Goal: Task Accomplishment & Management: Use online tool/utility

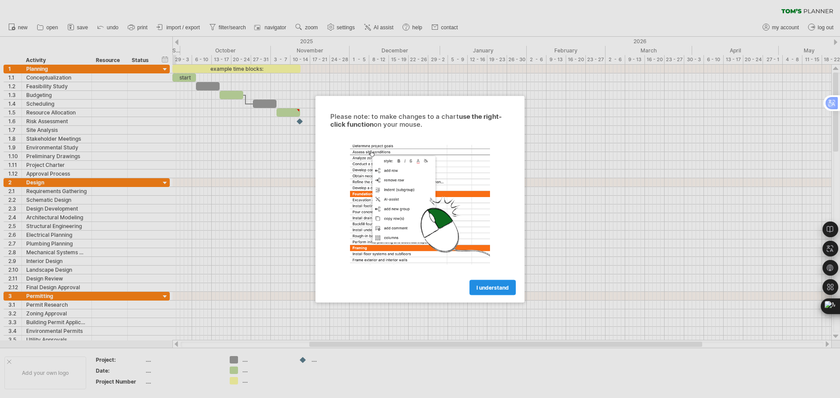
click at [495, 291] on link "I understand" at bounding box center [492, 287] width 46 height 15
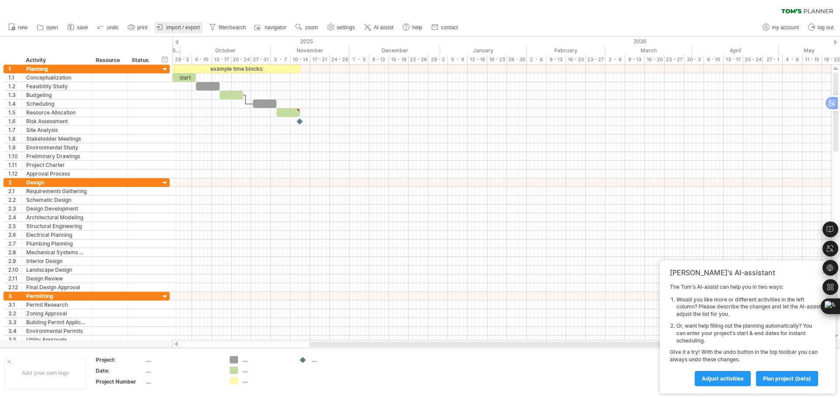
click at [177, 28] on span "import / export" at bounding box center [183, 27] width 34 height 6
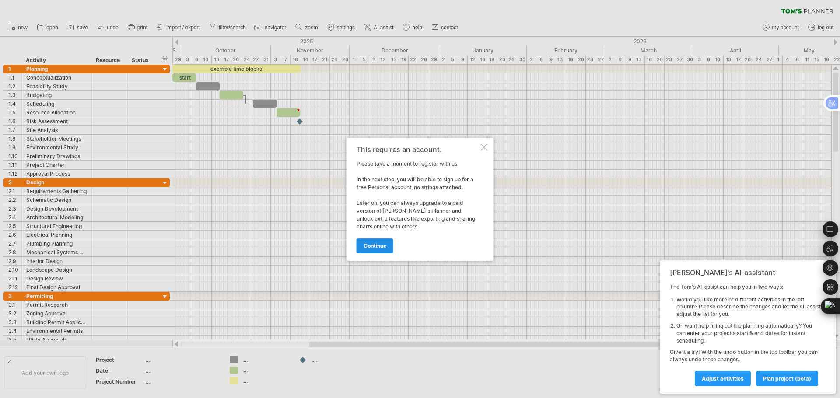
click at [380, 247] on span "continue" at bounding box center [374, 246] width 23 height 7
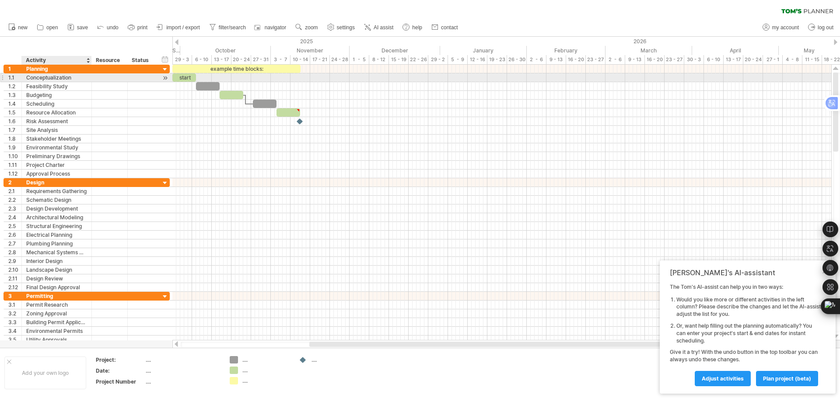
click at [52, 76] on div "Conceptualization" at bounding box center [56, 77] width 61 height 8
click at [167, 78] on div at bounding box center [165, 77] width 8 height 9
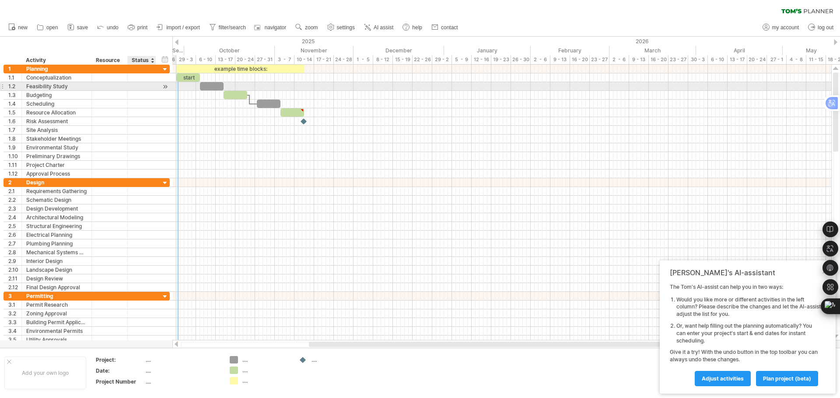
click at [148, 87] on div at bounding box center [141, 86] width 19 height 8
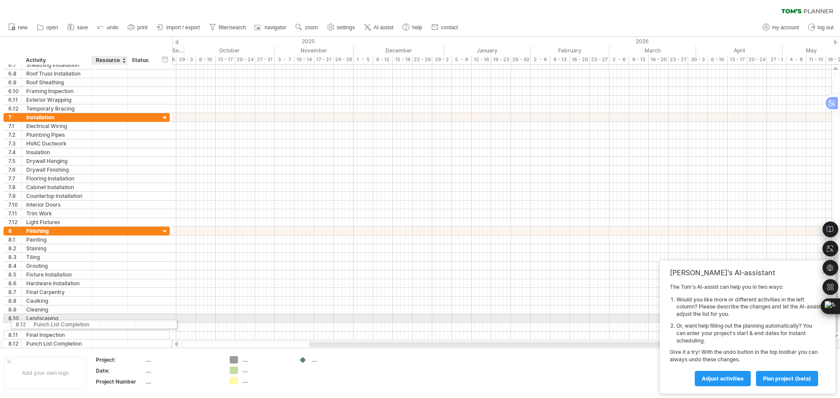
drag, startPoint x: 96, startPoint y: 339, endPoint x: 100, endPoint y: 323, distance: 16.2
click at [100, 323] on div "**********" at bounding box center [86, 288] width 166 height 122
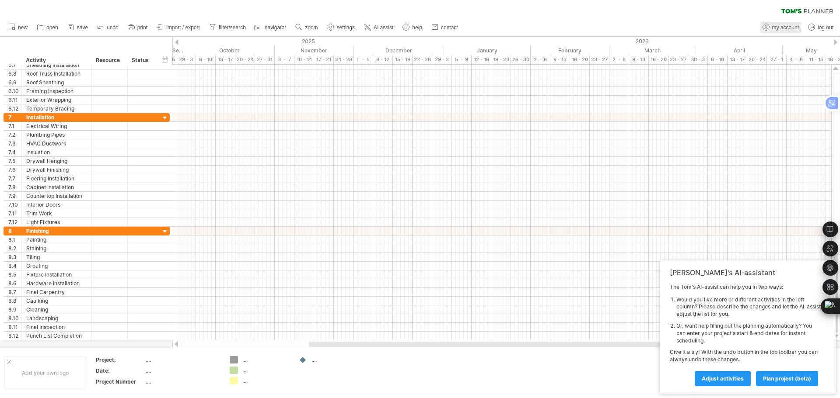
click at [785, 30] on span "my account" at bounding box center [785, 27] width 27 height 6
click at [384, 28] on span "AI assist" at bounding box center [384, 27] width 20 height 6
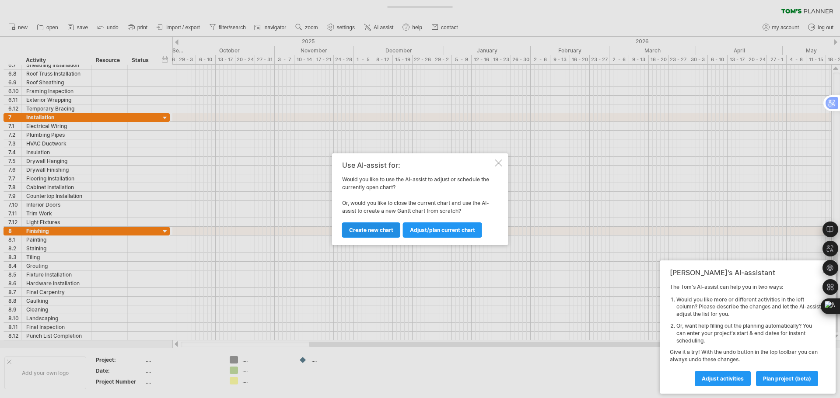
click at [377, 233] on span "Create new chart" at bounding box center [371, 230] width 44 height 7
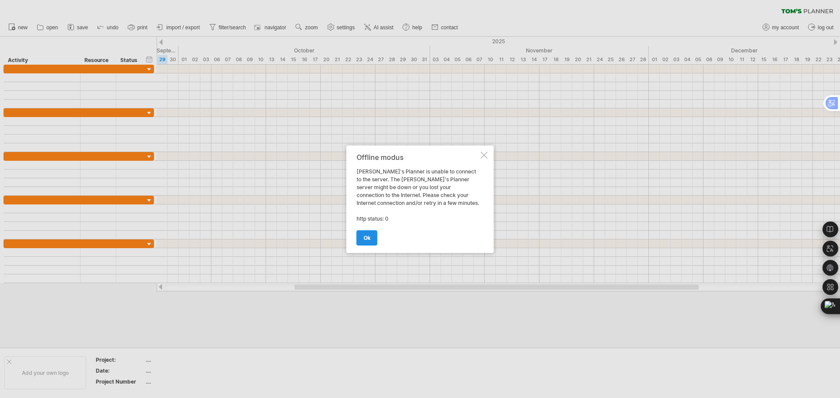
click at [371, 239] on link "ok" at bounding box center [366, 237] width 21 height 15
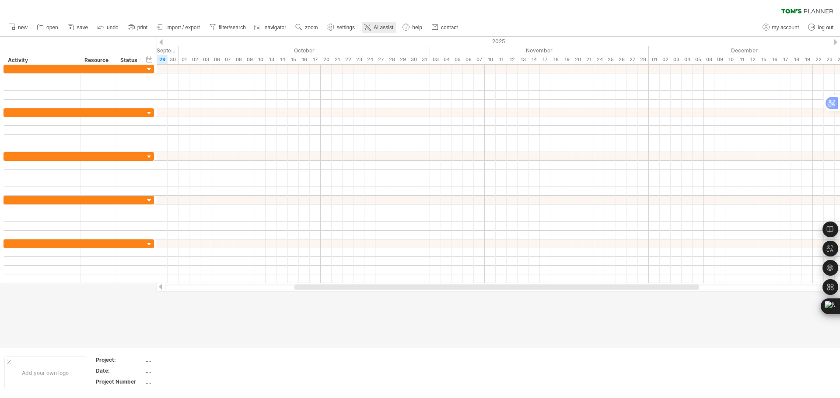
click at [378, 27] on span "AI assist" at bounding box center [384, 27] width 20 height 6
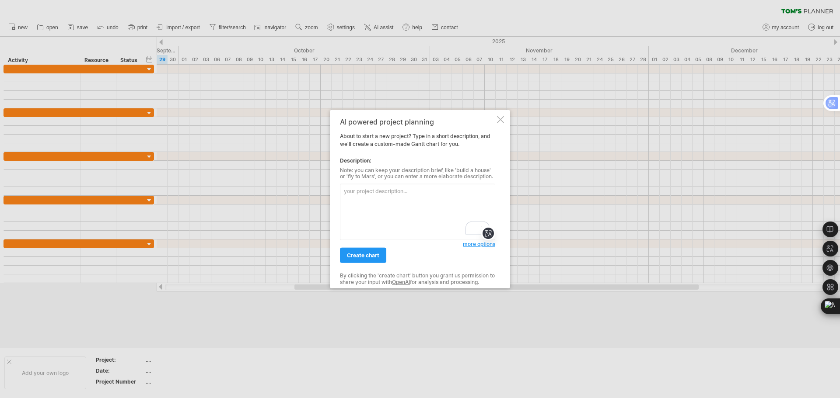
click at [407, 201] on textarea "To enrich screen reader interactions, please activate Accessibility in Grammarl…" at bounding box center [417, 212] width 155 height 56
paste textarea "“Each floor contains six apartments. The total built-up area of the building is…"
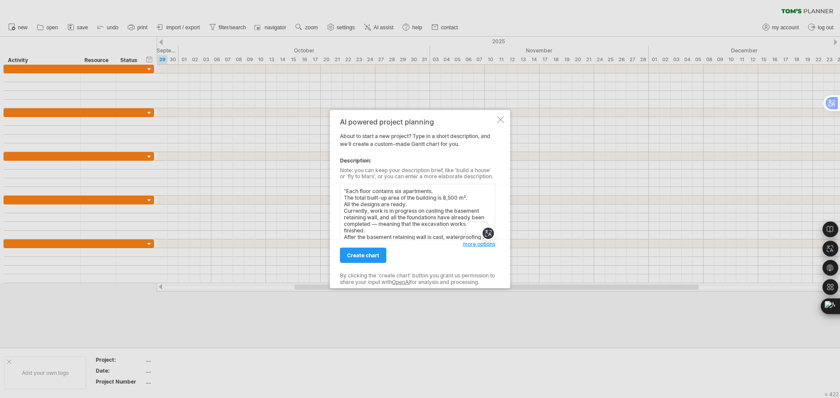
scroll to position [33, 0]
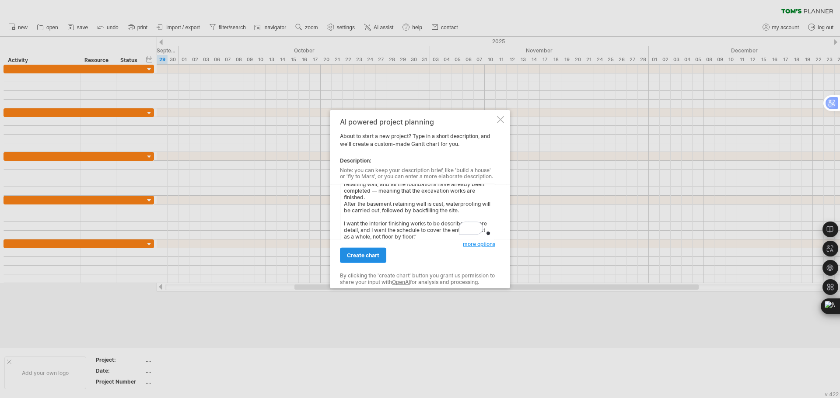
type textarea "“Each floor contains six apartments. The total built-up area of the building is…"
click at [361, 260] on link "create chart" at bounding box center [363, 255] width 46 height 15
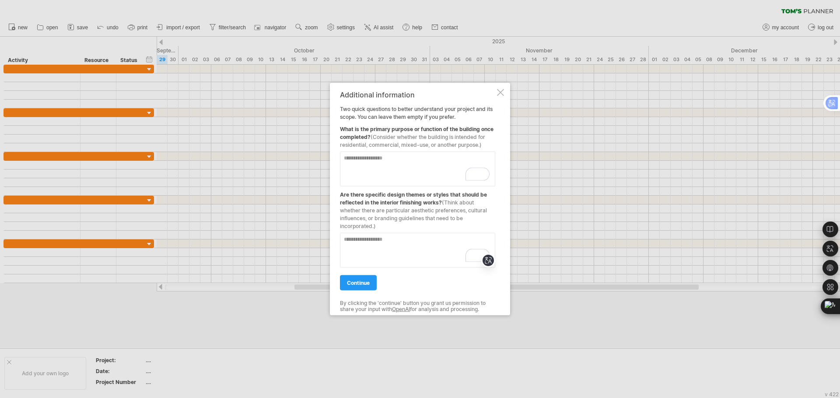
click at [421, 129] on div "What is the primary purpose or function of the building once completed? (Consid…" at bounding box center [417, 135] width 155 height 28
drag, startPoint x: 485, startPoint y: 147, endPoint x: 346, endPoint y: 134, distance: 139.7
click at [346, 134] on div "Additional information Two quick questions to better understand your project an…" at bounding box center [417, 199] width 155 height 217
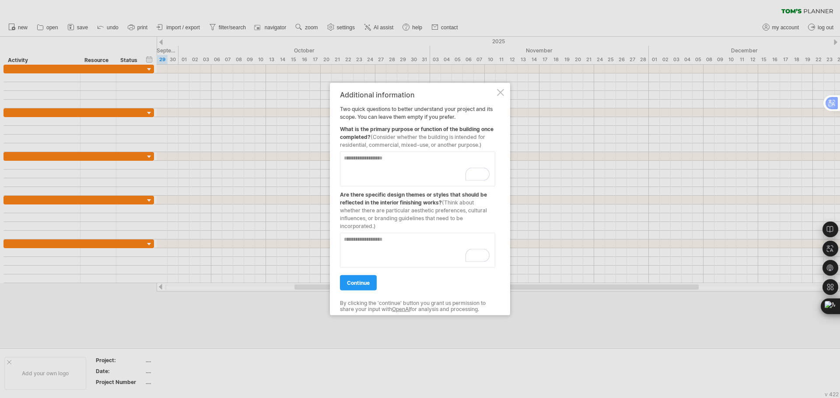
click at [347, 128] on div "What is the primary purpose or function of the building once completed? (Consid…" at bounding box center [417, 135] width 155 height 28
click at [413, 159] on textarea "To enrich screen reader interactions, please activate Accessibility in Grammarl…" at bounding box center [417, 168] width 155 height 35
type textarea "*"
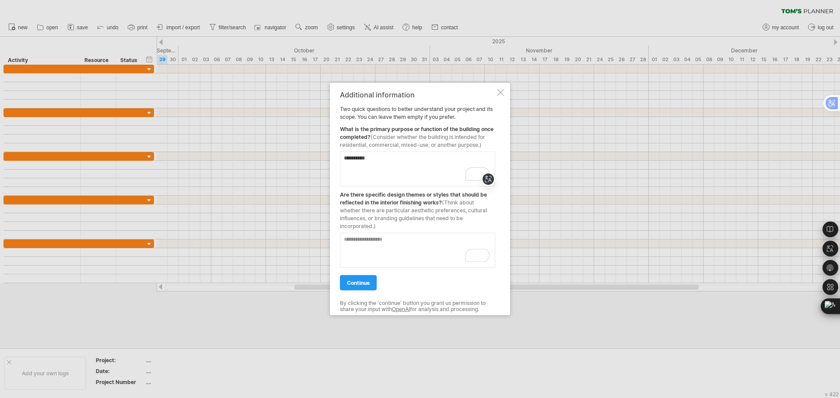
type textarea "**********"
click at [408, 242] on textarea "To enrich screen reader interactions, please activate Accessibility in Grammarl…" at bounding box center [417, 250] width 155 height 35
type textarea "*******"
click at [349, 281] on span "continue" at bounding box center [358, 282] width 23 height 7
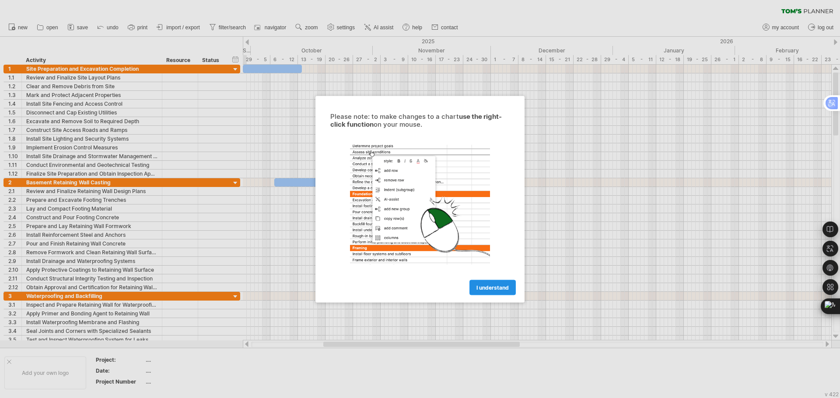
click at [503, 286] on span "I understand" at bounding box center [492, 287] width 32 height 7
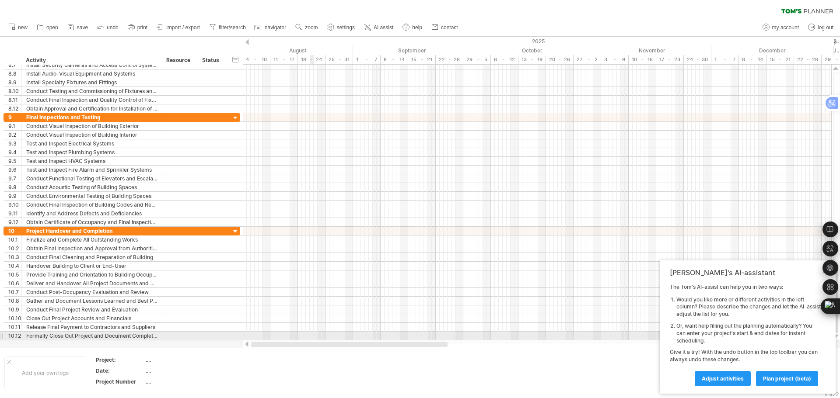
drag, startPoint x: 426, startPoint y: 346, endPoint x: 311, endPoint y: 336, distance: 115.0
click at [311, 336] on div "Trying to reach [DOMAIN_NAME] . Connected again... 0% clear filter new" at bounding box center [420, 199] width 840 height 398
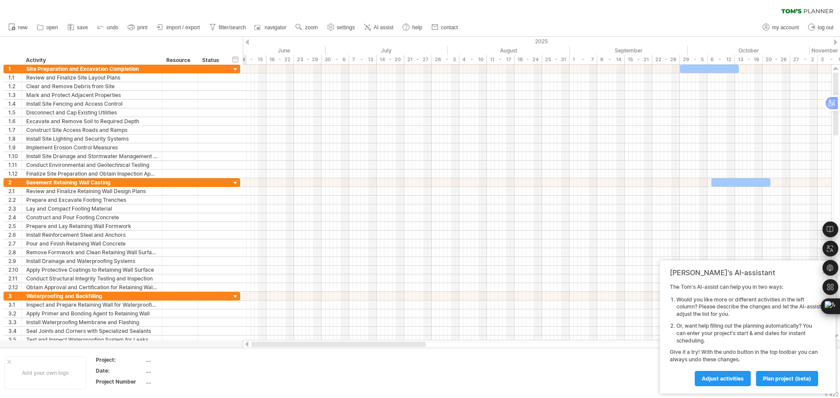
drag, startPoint x: 419, startPoint y: 346, endPoint x: 321, endPoint y: 343, distance: 98.4
click at [321, 343] on div at bounding box center [338, 344] width 175 height 5
click at [723, 378] on span "Adjust activities" at bounding box center [723, 379] width 42 height 7
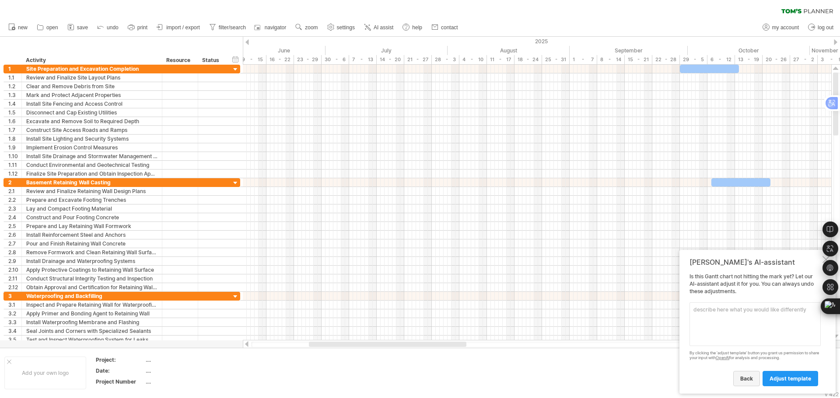
click at [749, 378] on span "back" at bounding box center [746, 379] width 13 height 7
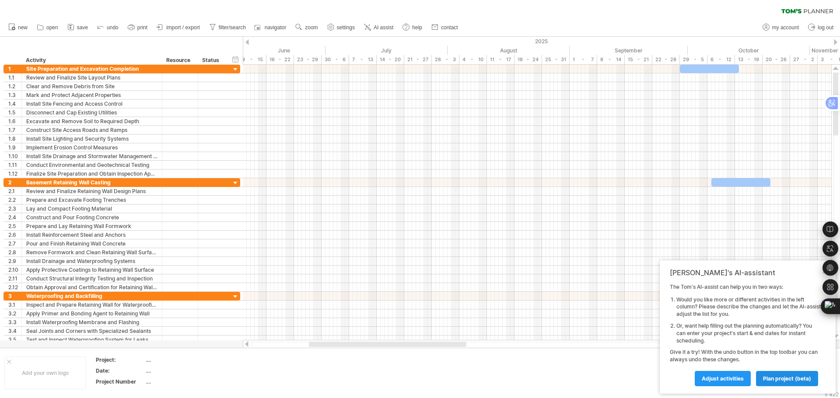
click at [787, 385] on link "plan project (beta)" at bounding box center [787, 378] width 62 height 15
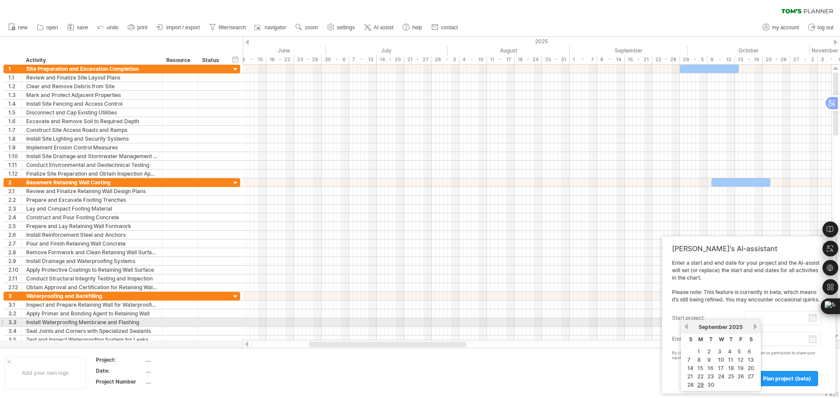
click at [776, 319] on input "start project:" at bounding box center [783, 318] width 76 height 14
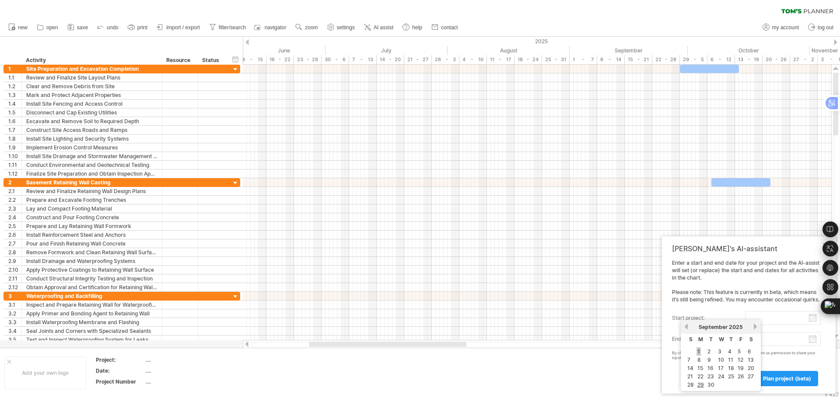
click at [698, 351] on link "1" at bounding box center [698, 352] width 4 height 8
type input "********"
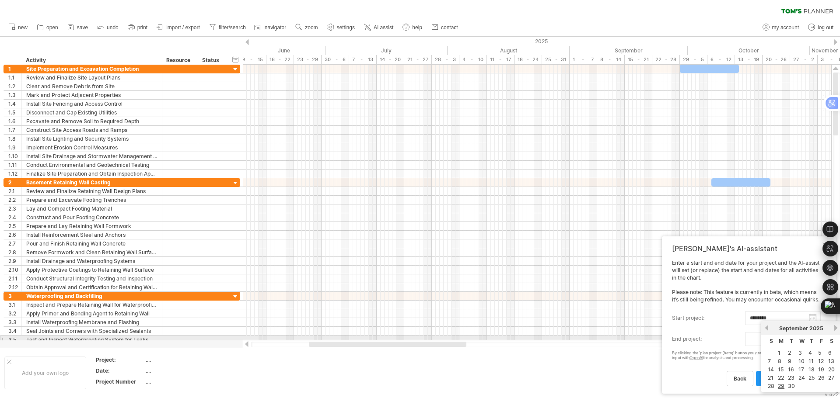
click at [772, 338] on body "progress(100%) Trying to reach [DOMAIN_NAME] . Connected again... 0% clear filt…" at bounding box center [420, 200] width 840 height 400
click at [836, 328] on link "next" at bounding box center [835, 328] width 7 height 7
click at [818, 329] on span "2025" at bounding box center [815, 328] width 14 height 7
click at [835, 328] on link "next" at bounding box center [835, 328] width 7 height 7
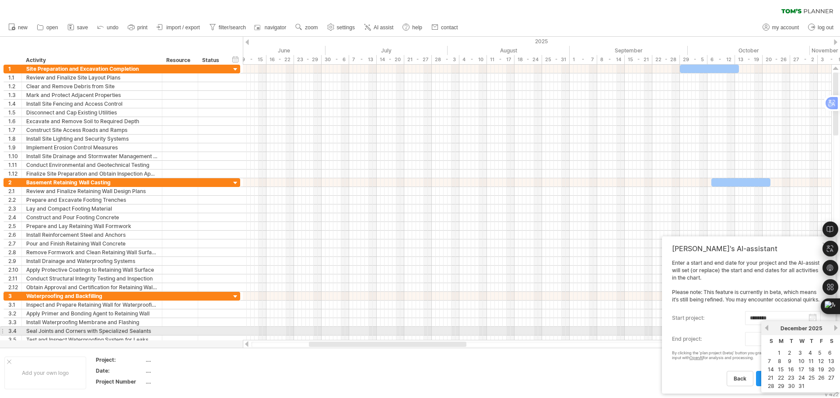
click at [835, 328] on link "next" at bounding box center [835, 328] width 7 height 7
click at [835, 328] on link "next" at bounding box center [834, 328] width 7 height 7
click at [835, 328] on link "next" at bounding box center [835, 328] width 7 height 7
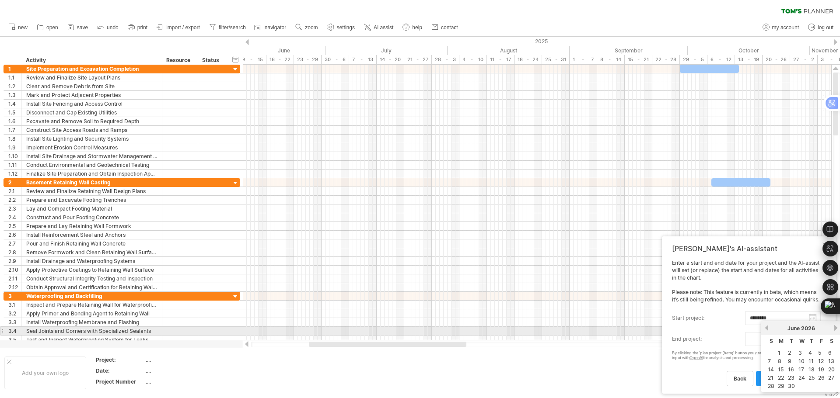
click at [835, 328] on link "next" at bounding box center [835, 328] width 7 height 7
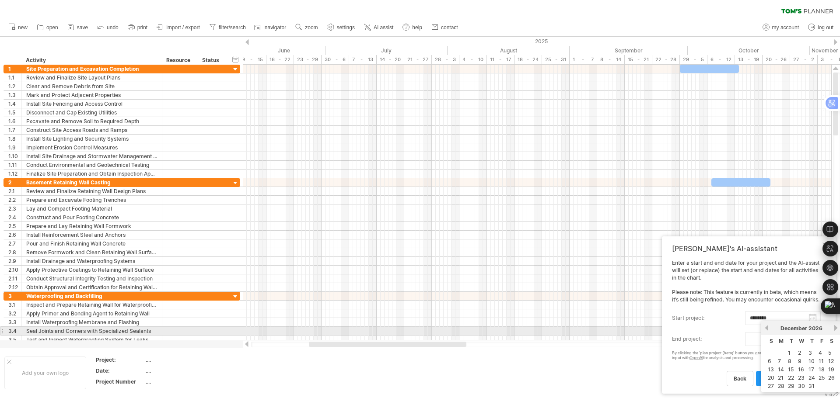
click at [835, 328] on link "next" at bounding box center [835, 328] width 7 height 7
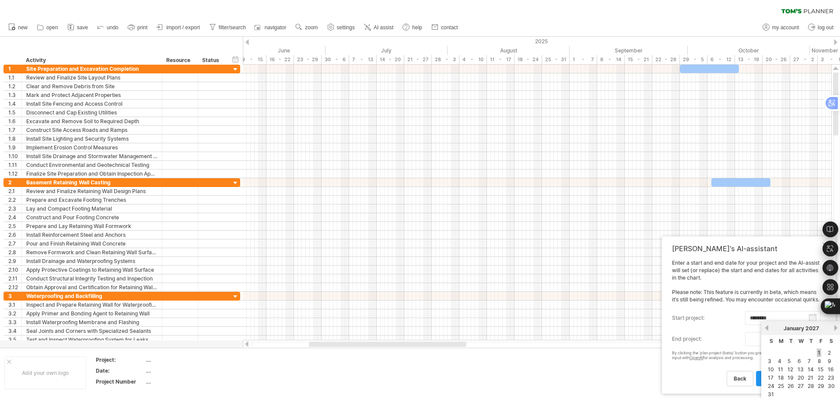
click at [817, 353] on link "1" at bounding box center [819, 353] width 4 height 8
click at [777, 341] on body "progress(100%) Trying to reach [DOMAIN_NAME] . Connected again... 0% clear filt…" at bounding box center [420, 200] width 840 height 400
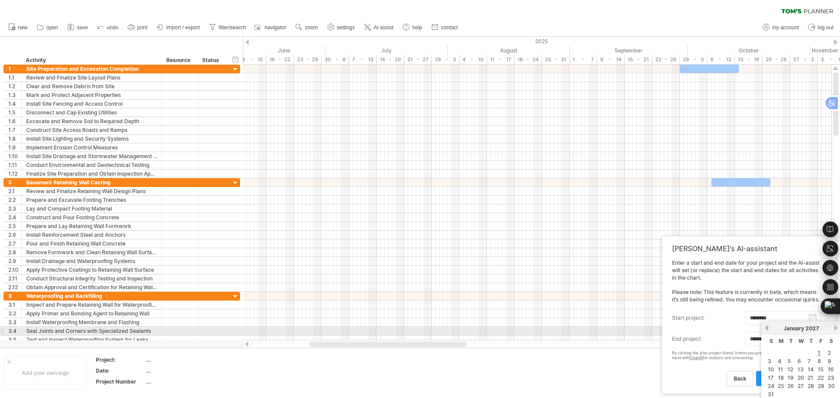
click at [767, 327] on link "previous" at bounding box center [766, 328] width 7 height 7
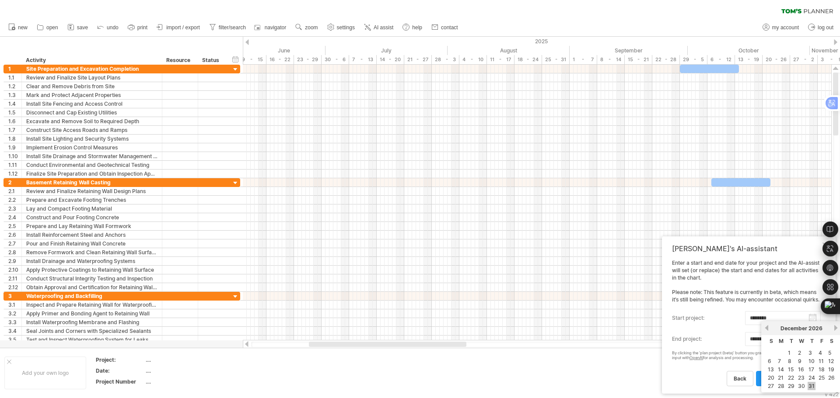
click at [811, 384] on link "31" at bounding box center [811, 386] width 8 height 8
type input "********"
click at [785, 381] on span "plan project (beta)" at bounding box center [787, 379] width 48 height 7
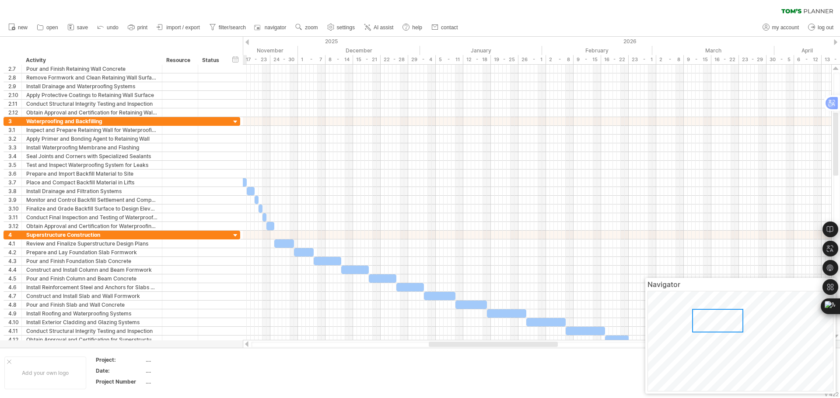
drag, startPoint x: 369, startPoint y: 344, endPoint x: 493, endPoint y: 344, distance: 124.2
click at [499, 360] on div "Trying to reach [DOMAIN_NAME] . Connected again... 0% clear filter new" at bounding box center [420, 199] width 840 height 398
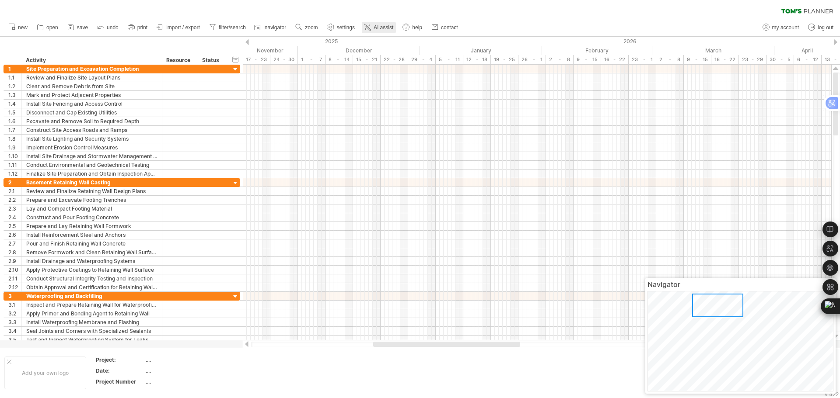
click at [382, 26] on span "AI assist" at bounding box center [384, 27] width 20 height 6
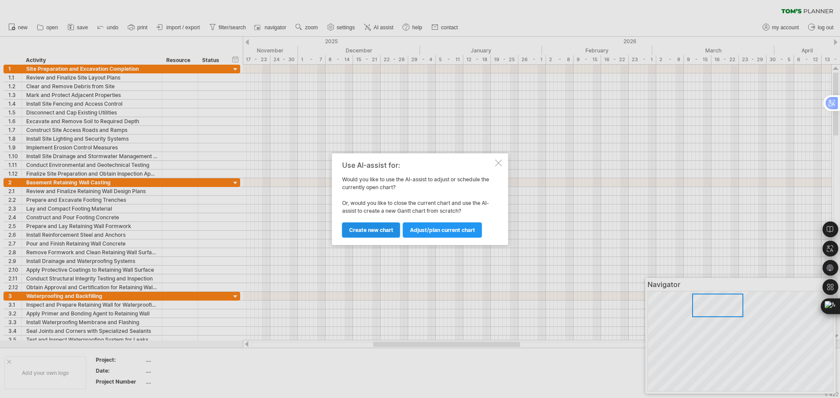
click at [370, 232] on span "Create new chart" at bounding box center [371, 230] width 44 height 7
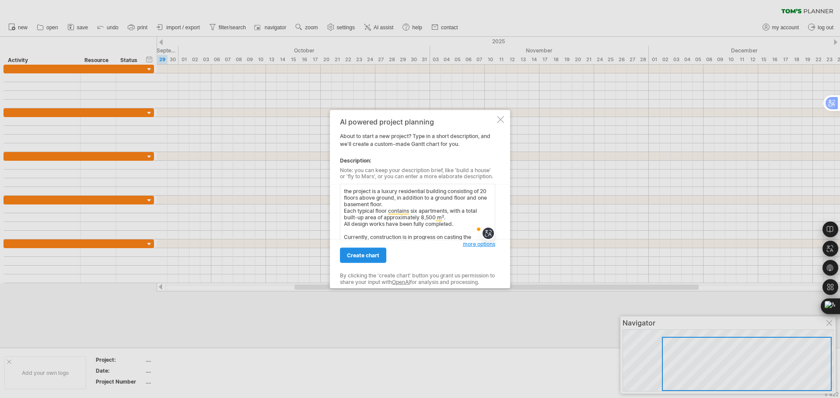
type textarea "the project is a luxury residential building consisting of 20 floors above grou…"
click at [360, 257] on span "create chart" at bounding box center [363, 255] width 32 height 7
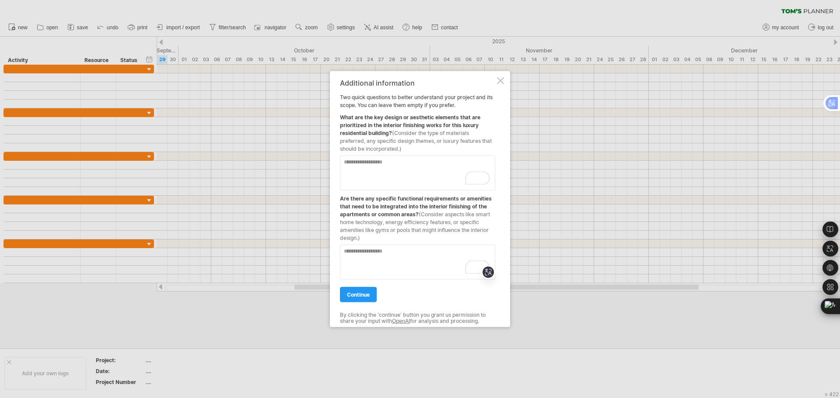
click at [466, 126] on div "What are the key design or aesthetic elements that are prioritized in the inter…" at bounding box center [417, 131] width 155 height 44
click at [401, 161] on textarea "To enrich screen reader interactions, please activate Accessibility in Grammarl…" at bounding box center [417, 172] width 155 height 35
click at [390, 259] on textarea "To enrich screen reader interactions, please activate Accessibility in Grammarl…" at bounding box center [417, 261] width 155 height 35
click at [356, 164] on textarea "******" at bounding box center [417, 172] width 155 height 35
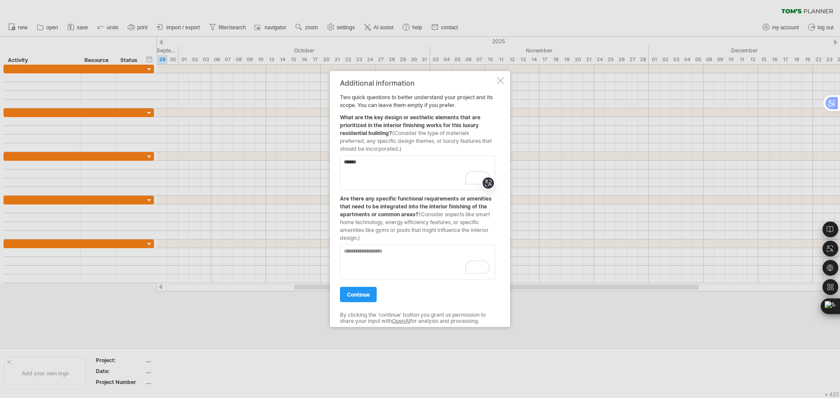
click at [356, 164] on textarea "******" at bounding box center [417, 172] width 155 height 35
type textarea "**********"
click at [416, 254] on textarea "To enrich screen reader interactions, please activate Accessibility in Grammarl…" at bounding box center [417, 261] width 155 height 35
type textarea "**********"
click at [356, 293] on span "continue" at bounding box center [358, 294] width 23 height 7
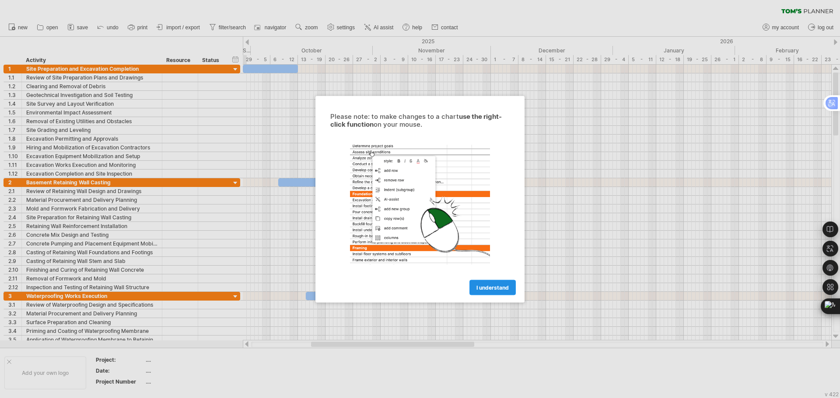
click at [495, 285] on span "I understand" at bounding box center [492, 287] width 32 height 7
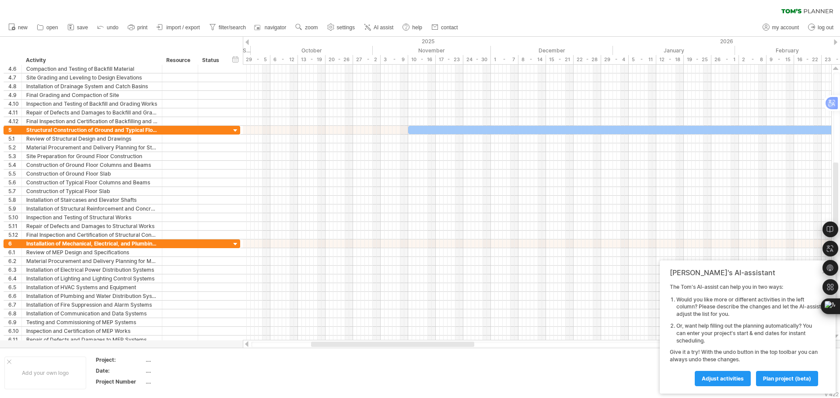
drag, startPoint x: 451, startPoint y: 349, endPoint x: 417, endPoint y: 344, distance: 34.5
click at [417, 344] on div "Trying to reach [DOMAIN_NAME] . Connected again... 0% clear filter new" at bounding box center [420, 199] width 840 height 398
click at [303, 27] on use at bounding box center [298, 27] width 9 height 9
click at [328, 52] on div "Week" at bounding box center [331, 52] width 49 height 14
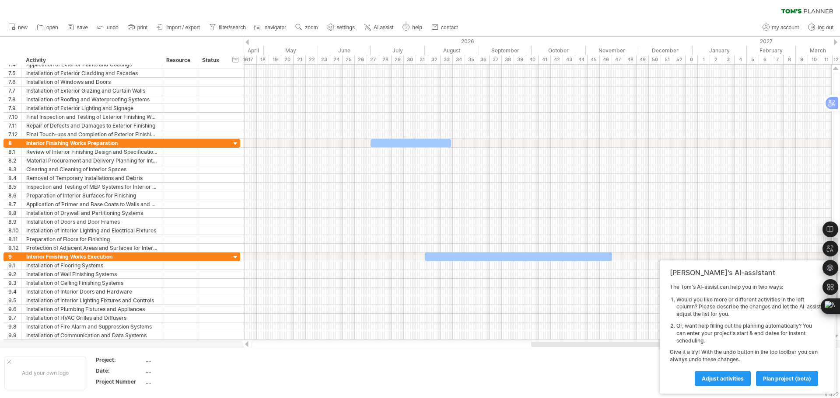
drag, startPoint x: 459, startPoint y: 343, endPoint x: 632, endPoint y: 346, distance: 172.8
click at [645, 355] on div "Trying to reach [DOMAIN_NAME] . Connected again... 0% clear filter new" at bounding box center [420, 199] width 840 height 398
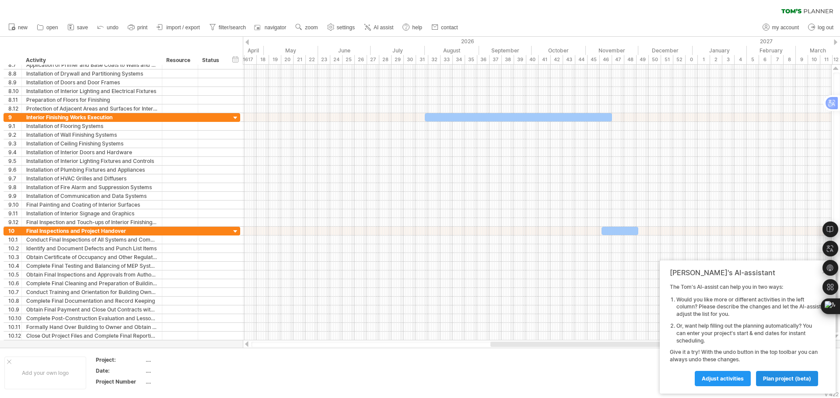
click at [784, 377] on span "plan project (beta)" at bounding box center [787, 379] width 48 height 7
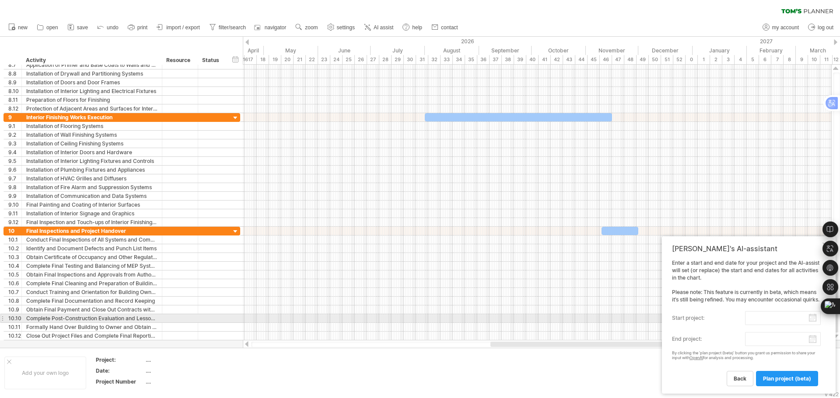
click at [770, 318] on input "start project:" at bounding box center [783, 318] width 76 height 14
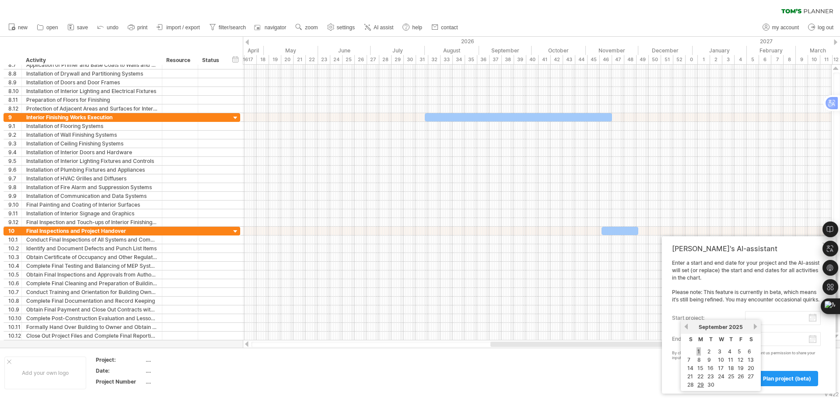
click at [698, 350] on link "1" at bounding box center [698, 352] width 4 height 8
type input "********"
click at [784, 342] on body "progress(100%) Trying to reach [DOMAIN_NAME] . Connected again... 0% clear filt…" at bounding box center [420, 200] width 840 height 400
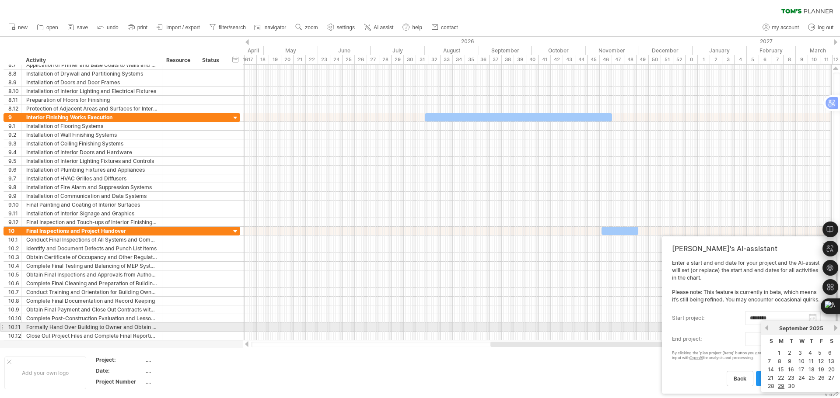
click at [834, 328] on link "next" at bounding box center [835, 328] width 7 height 7
click at [834, 328] on link "next" at bounding box center [834, 328] width 7 height 7
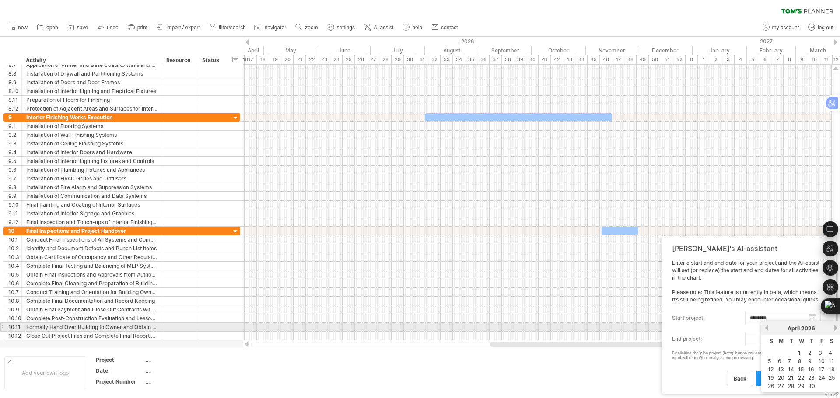
click at [834, 328] on link "next" at bounding box center [835, 328] width 7 height 7
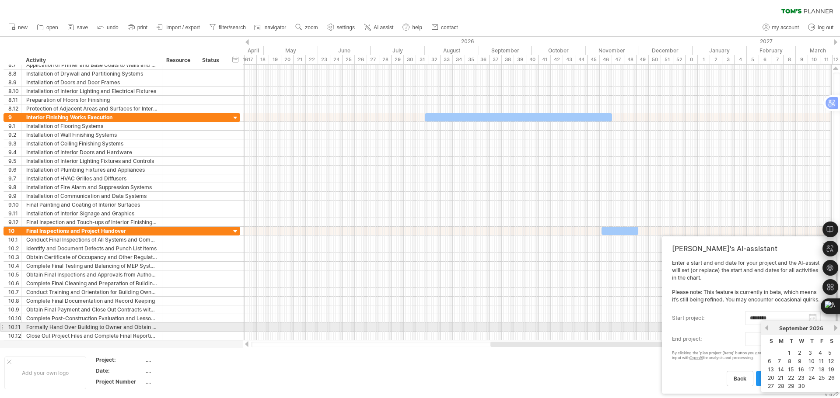
click at [834, 328] on link "next" at bounding box center [835, 328] width 7 height 7
click at [768, 329] on link "previous" at bounding box center [766, 328] width 7 height 7
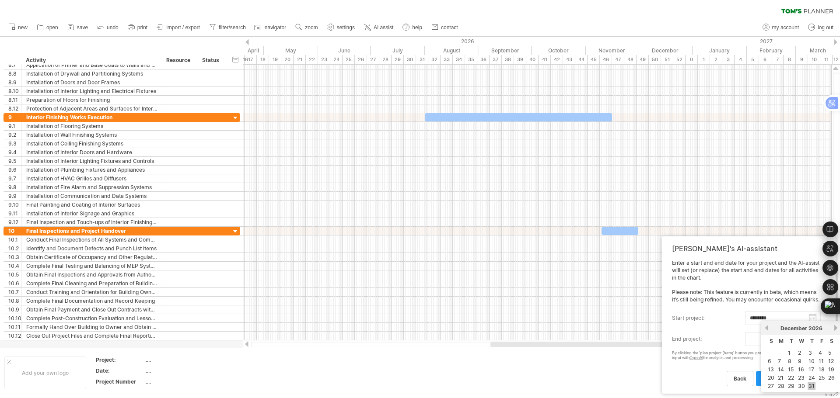
click at [814, 384] on link "31" at bounding box center [811, 386] width 8 height 8
type input "********"
click at [789, 377] on span "plan project (beta)" at bounding box center [787, 379] width 48 height 7
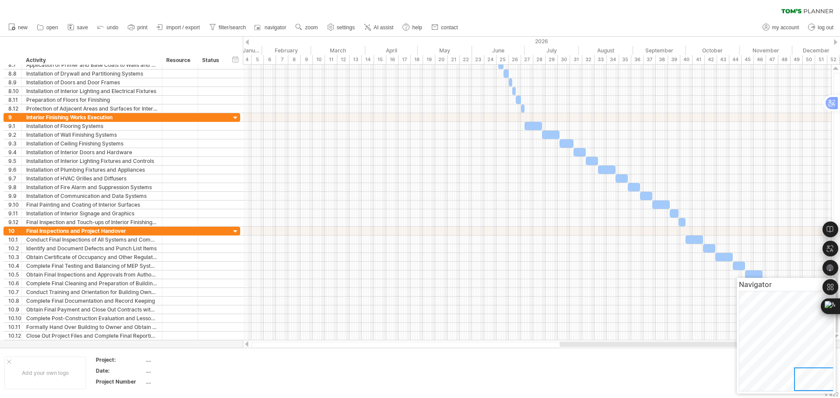
click at [771, 349] on body "progress(100%) Trying to reach [DOMAIN_NAME] . Connected again... 0% clear filt…" at bounding box center [420, 200] width 840 height 400
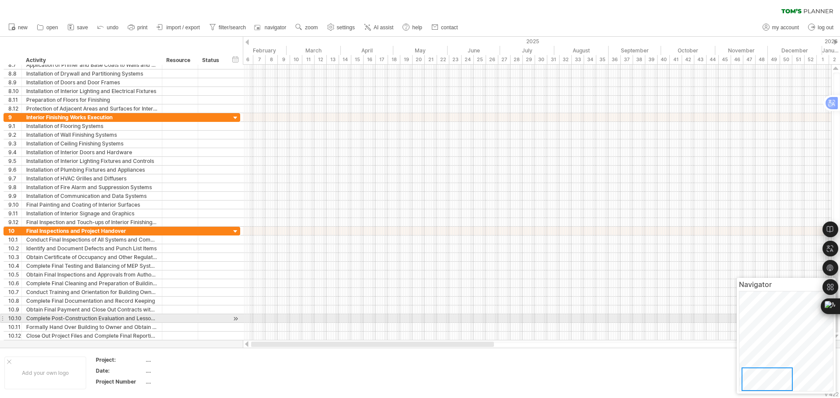
drag, startPoint x: 671, startPoint y: 346, endPoint x: 371, endPoint y: 319, distance: 301.2
click at [371, 319] on div "Trying to reach [DOMAIN_NAME] . Connected again... 0% clear filter new" at bounding box center [420, 199] width 840 height 398
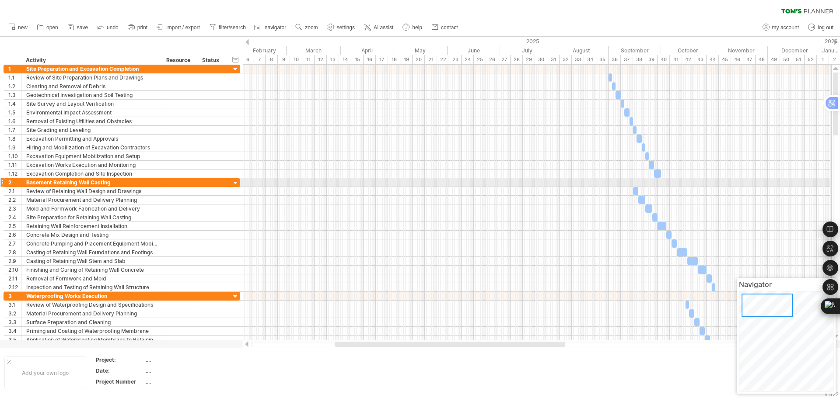
click at [634, 185] on div at bounding box center [537, 182] width 588 height 9
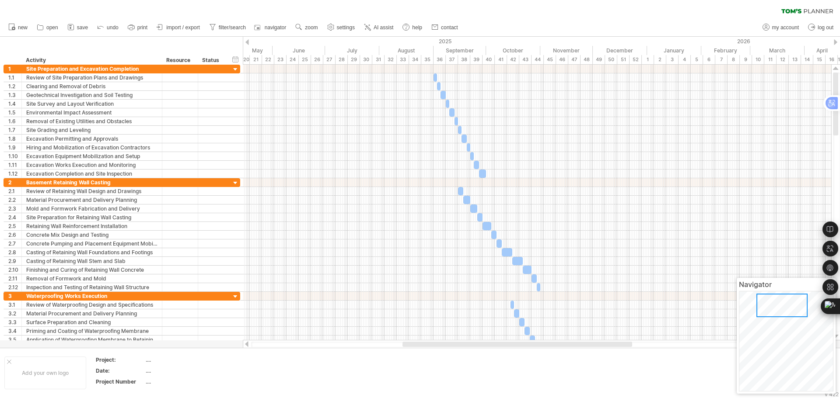
drag, startPoint x: 540, startPoint y: 345, endPoint x: 607, endPoint y: 349, distance: 67.4
click at [607, 349] on div "Trying to reach [DOMAIN_NAME] . Connected again... 0% clear filter new" at bounding box center [420, 199] width 840 height 398
click at [428, 42] on div "2025" at bounding box center [327, 41] width 639 height 9
click at [429, 53] on div "August" at bounding box center [406, 50] width 54 height 9
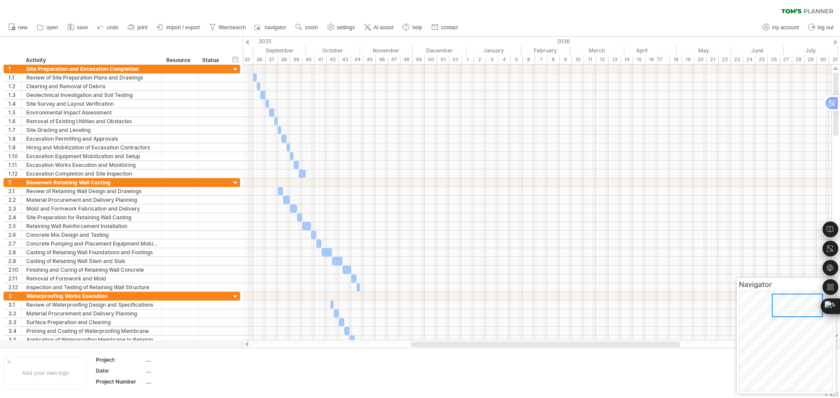
drag, startPoint x: 429, startPoint y: 38, endPoint x: 249, endPoint y: 46, distance: 180.3
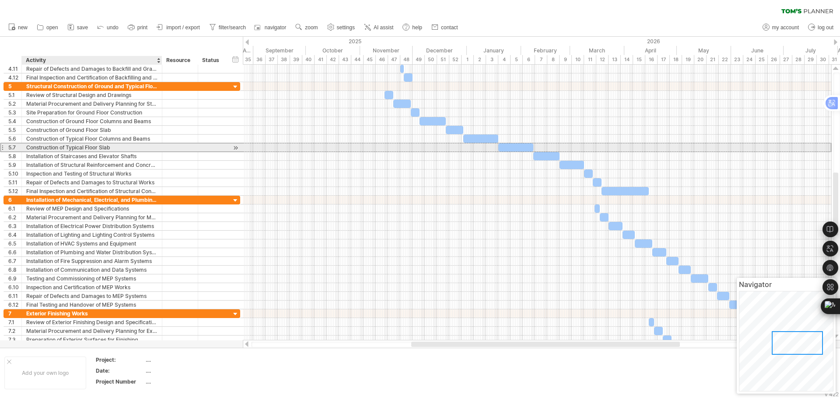
click at [120, 146] on div "Construction of Typical Floor Slab" at bounding box center [91, 147] width 131 height 8
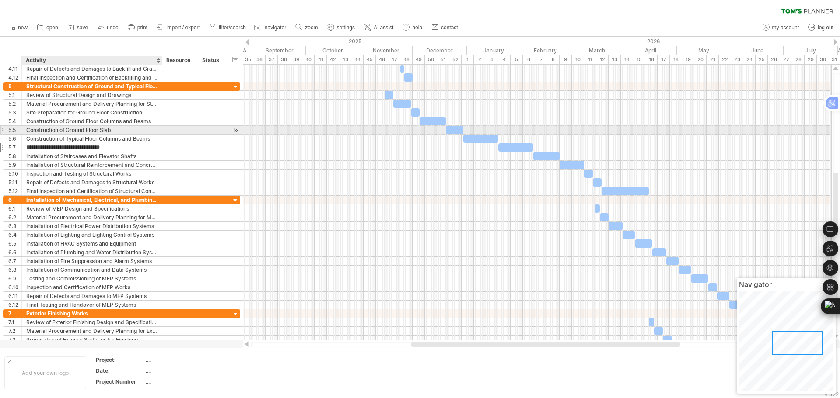
click at [126, 129] on div "Construction of Ground Floor Slab" at bounding box center [91, 130] width 131 height 8
click at [124, 137] on div "Construction of Typical Floor Columns and Beams" at bounding box center [91, 139] width 131 height 8
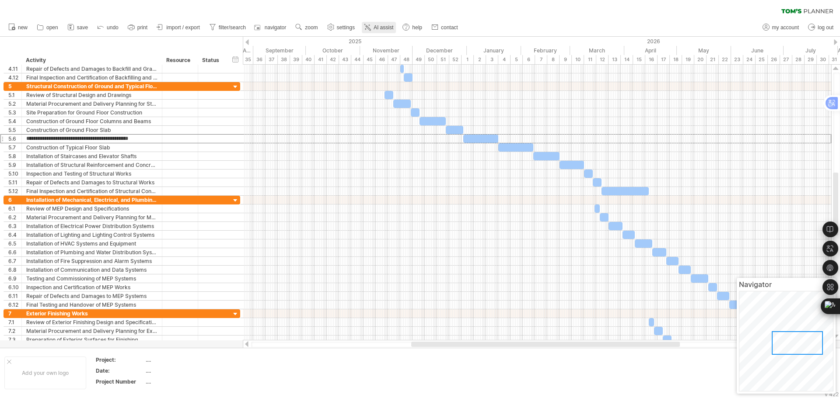
click at [377, 26] on span "AI assist" at bounding box center [384, 27] width 20 height 6
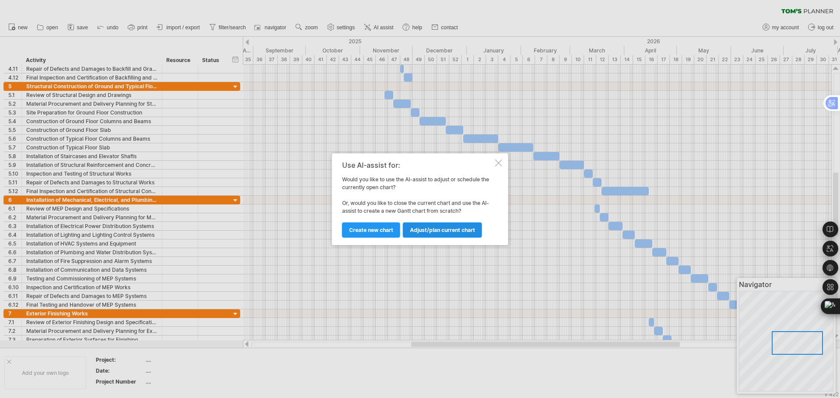
click at [428, 234] on link "Adjust/plan current chart" at bounding box center [442, 230] width 79 height 15
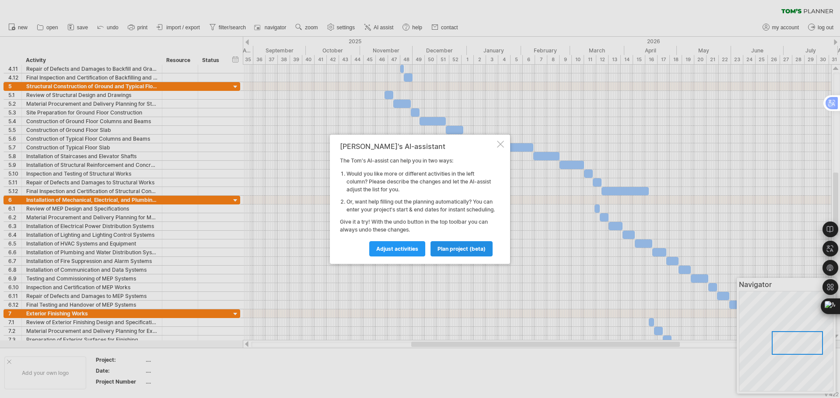
click at [452, 256] on link "plan project (beta)" at bounding box center [461, 248] width 62 height 15
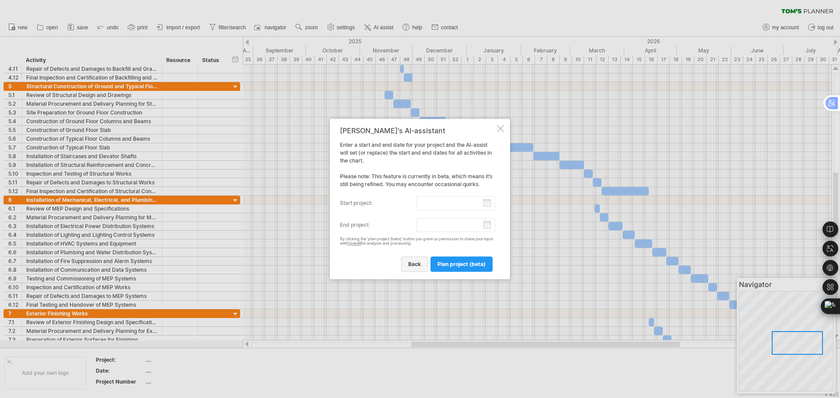
click at [418, 265] on span "back" at bounding box center [414, 264] width 13 height 7
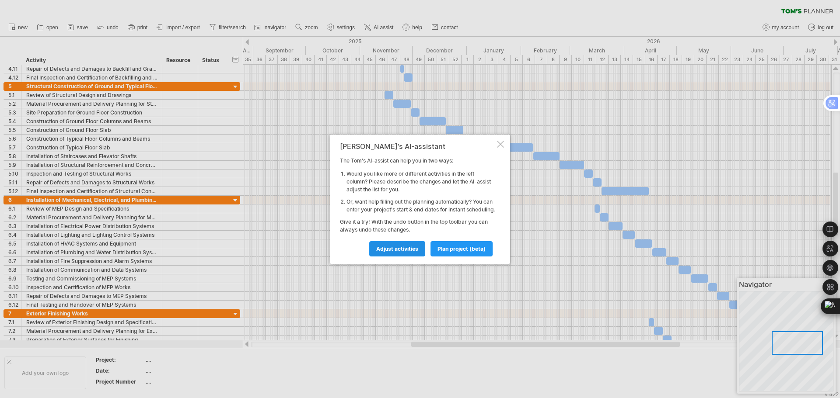
click at [399, 251] on span "Adjust activities" at bounding box center [397, 249] width 42 height 7
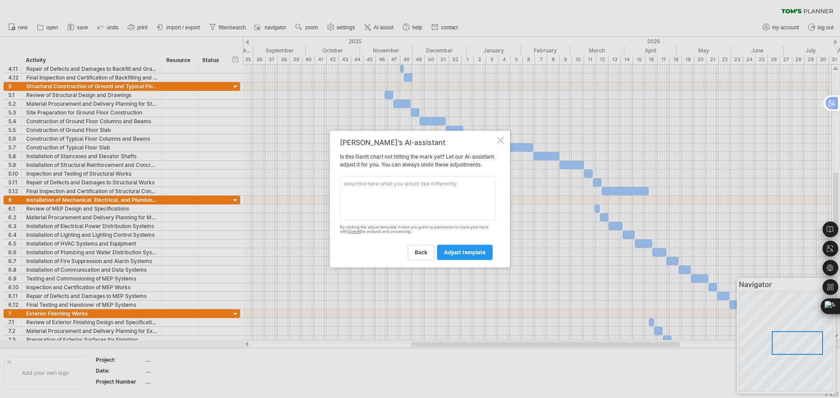
click at [412, 201] on textarea at bounding box center [417, 199] width 155 height 44
type textarea ";"
type textarea "كل طابق لصب البيتون يحتاج 14 يوم عمل"
click at [473, 256] on span "adjust template" at bounding box center [465, 252] width 42 height 7
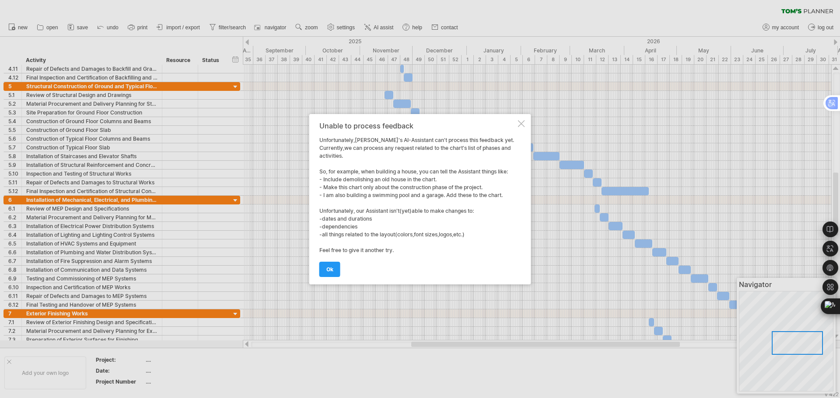
click at [330, 270] on span "ok" at bounding box center [329, 269] width 7 height 7
